Goal: Navigation & Orientation: Locate item on page

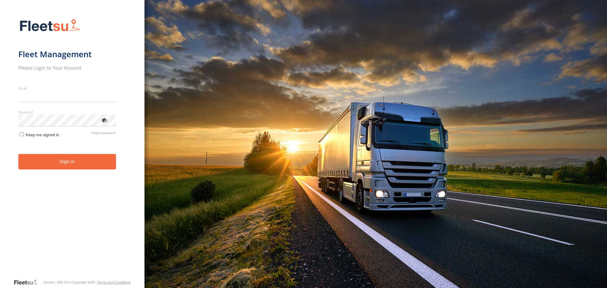
type input "**********"
click at [53, 167] on button "Sign in" at bounding box center [67, 161] width 98 height 15
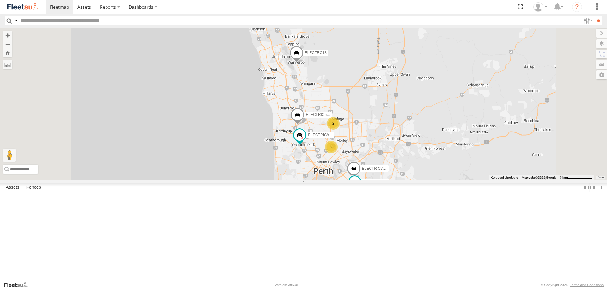
click at [361, 188] on span at bounding box center [354, 181] width 11 height 11
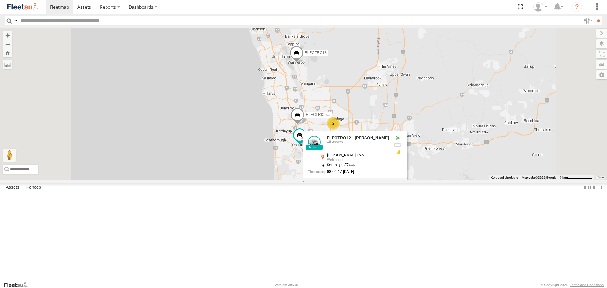
click at [463, 180] on div "ELECTRIC7 - John ELECTRIC5 - George ELECTRIC3 - Leo ELECTRC18 2 ELECTRC12 - Har…" at bounding box center [303, 104] width 607 height 152
click at [422, 180] on div "ELECTRIC7 - John ELECTRIC5 - George ELECTRIC3 - Leo ELECTRC18 2 ELECTRC12 - Har…" at bounding box center [303, 104] width 607 height 152
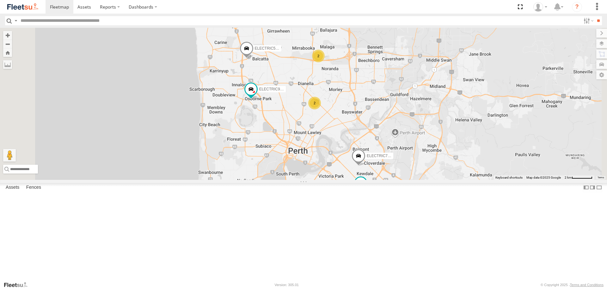
drag, startPoint x: 429, startPoint y: 178, endPoint x: 440, endPoint y: 169, distance: 14.8
click at [440, 169] on div "ELECTRIC7 - John ELECTRIC5 - George ELECTRIC3 - Leo ELECTRC18 ELECTRC12 - Harry…" at bounding box center [303, 104] width 607 height 152
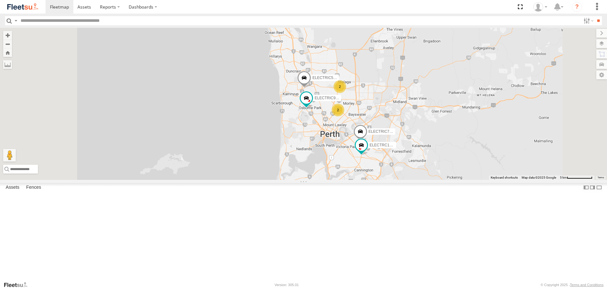
click at [311, 88] on span at bounding box center [304, 79] width 14 height 17
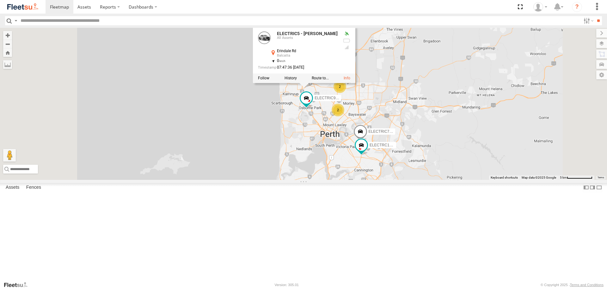
click at [456, 124] on div "ELECTRIC7 - John ELECTRIC5 - George ELECTRIC3 - Leo ELECTRC18 ELECTRC12 - Harry…" at bounding box center [303, 104] width 607 height 152
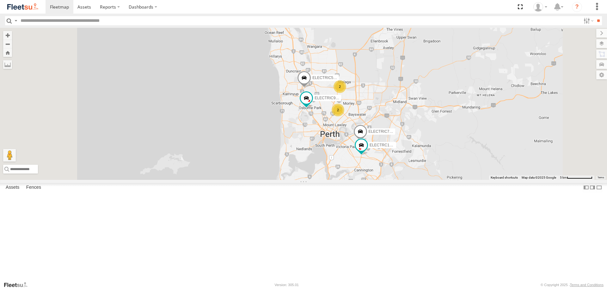
click at [310, 26] on span at bounding box center [303, 17] width 14 height 17
click at [393, 87] on div "ELECTRIC7 - John ELECTRIC5 - George ELECTRIC3 - Leo ELECTRC18 ELECTRC12 - Harry…" at bounding box center [303, 104] width 607 height 152
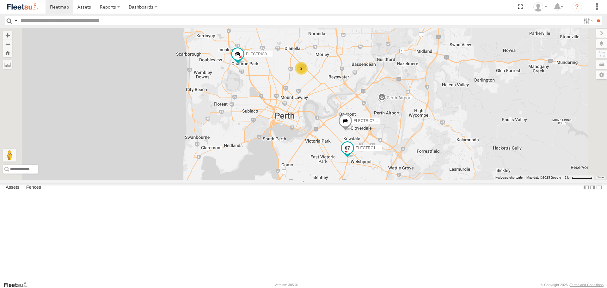
click at [353, 154] on span at bounding box center [347, 148] width 11 height 11
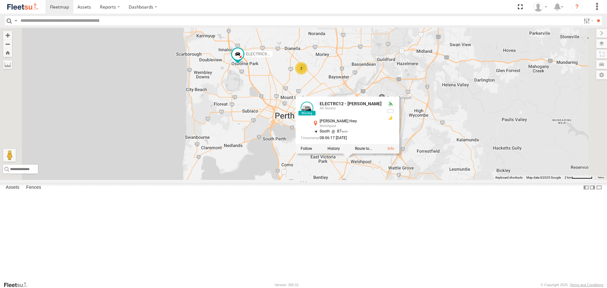
click at [453, 180] on div "ELECTRIC7 - John ELECTRIC5 - George ELECTRIC3 - Leo ELECTRC18 ELECTRC12 - Harry…" at bounding box center [303, 104] width 607 height 152
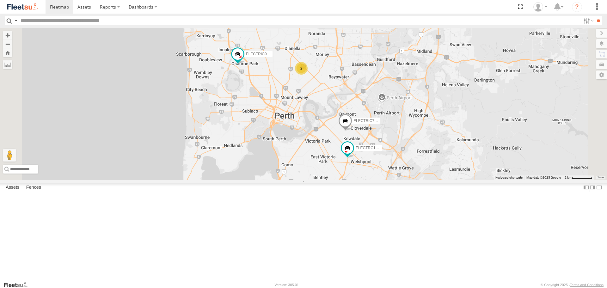
click at [352, 131] on span at bounding box center [345, 122] width 14 height 17
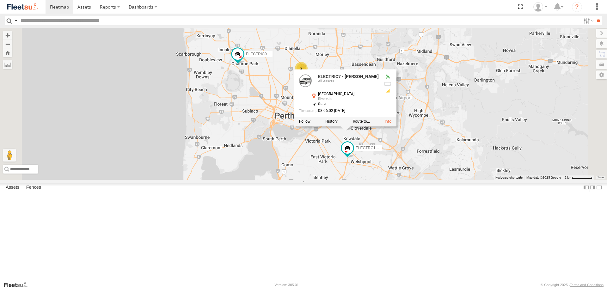
click at [493, 180] on div "ELECTRIC7 - John ELECTRIC5 - George ELECTRIC3 - Leo ELECTRC18 ELECTRC12 - Harry…" at bounding box center [303, 104] width 607 height 152
